Goal: Transaction & Acquisition: Download file/media

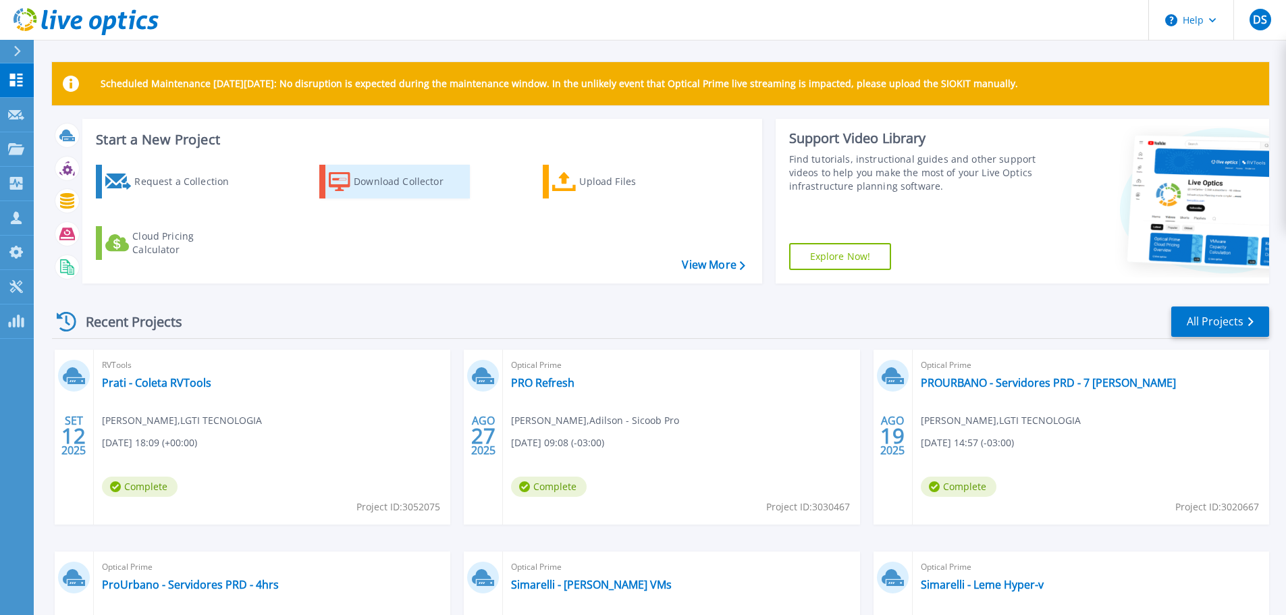
click at [450, 191] on div "Download Collector" at bounding box center [408, 181] width 108 height 27
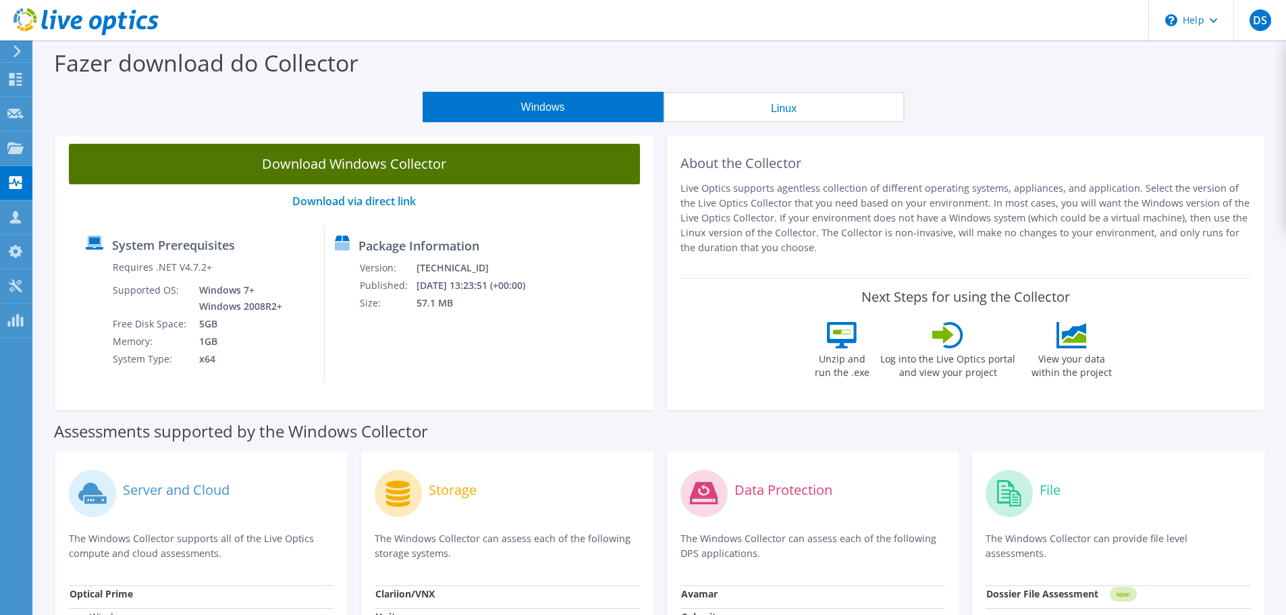
click at [448, 177] on link "Download Windows Collector" at bounding box center [354, 164] width 571 height 41
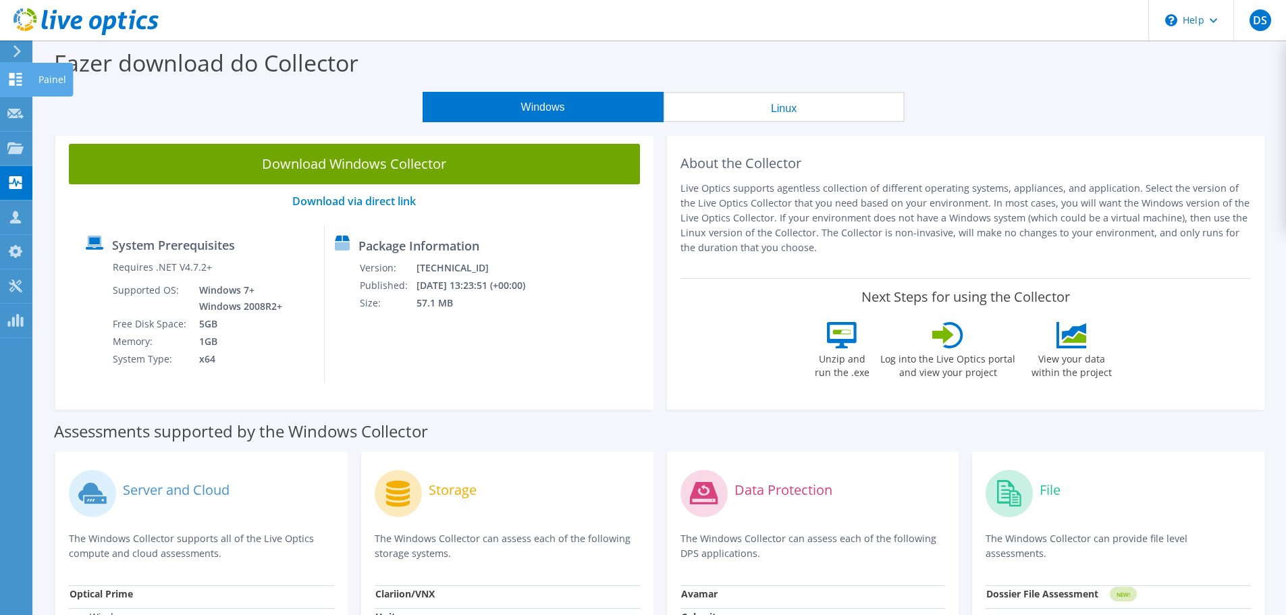
click at [11, 86] on div at bounding box center [15, 81] width 16 height 15
